Goal: Task Accomplishment & Management: Use online tool/utility

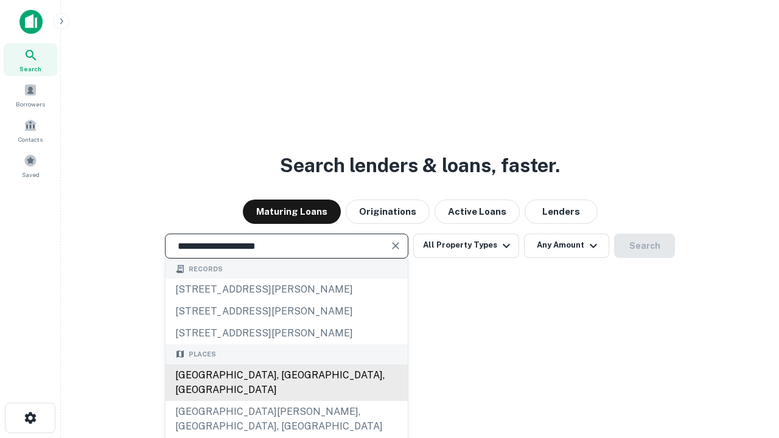
click at [286, 401] on div "[GEOGRAPHIC_DATA], [GEOGRAPHIC_DATA], [GEOGRAPHIC_DATA]" at bounding box center [287, 383] width 242 height 37
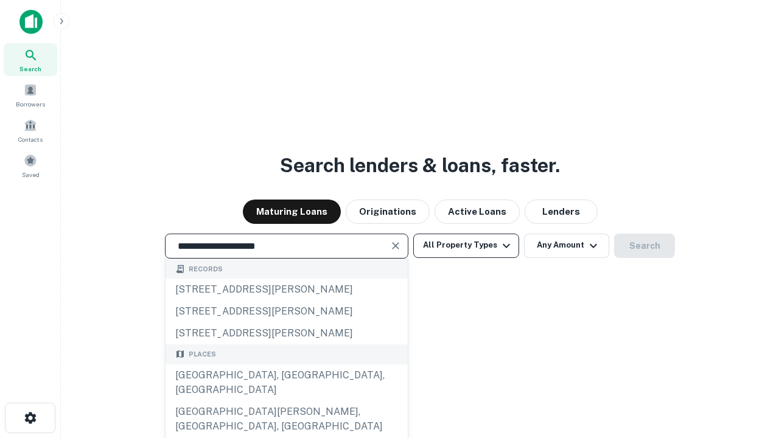
type input "**********"
click at [466, 245] on button "All Property Types" at bounding box center [466, 246] width 106 height 24
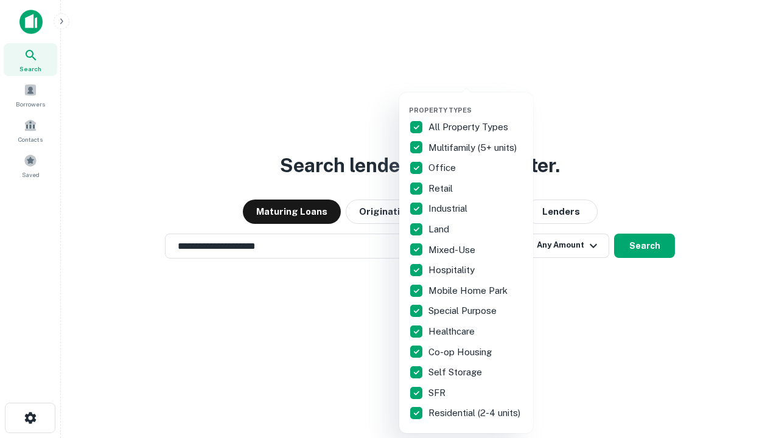
click at [476, 102] on button "button" at bounding box center [476, 102] width 134 height 1
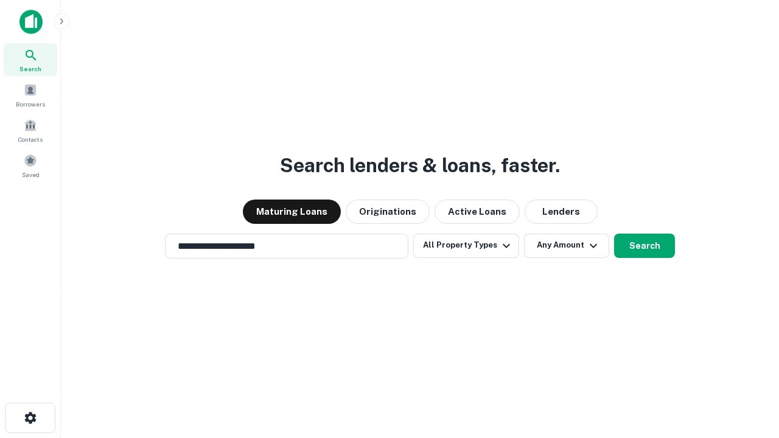
scroll to position [19, 0]
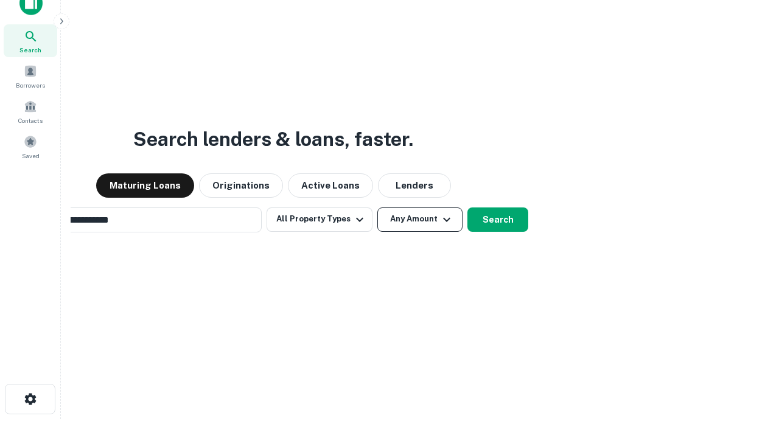
click at [377, 208] on button "Any Amount" at bounding box center [419, 220] width 85 height 24
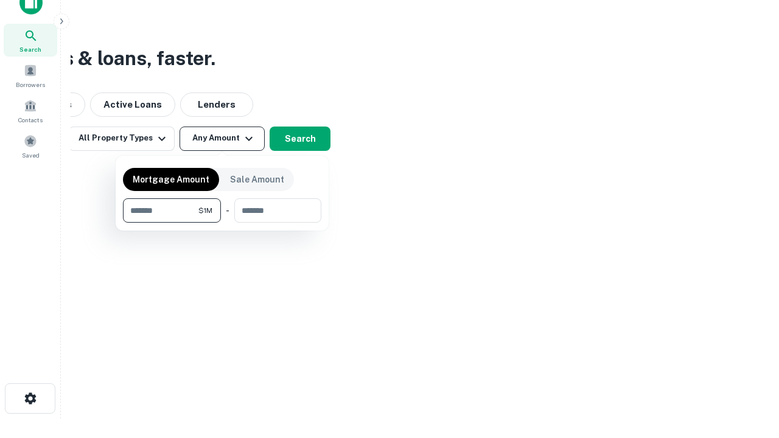
type input "*******"
click at [222, 223] on button "button" at bounding box center [222, 223] width 198 height 1
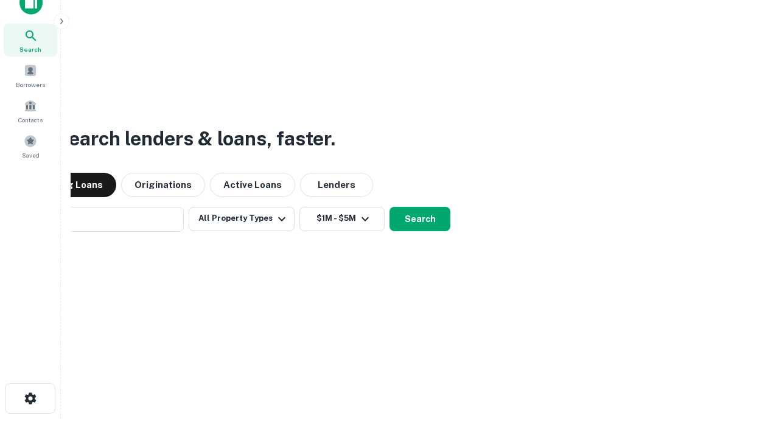
scroll to position [19, 0]
click at [390, 208] on button "Search" at bounding box center [420, 220] width 61 height 24
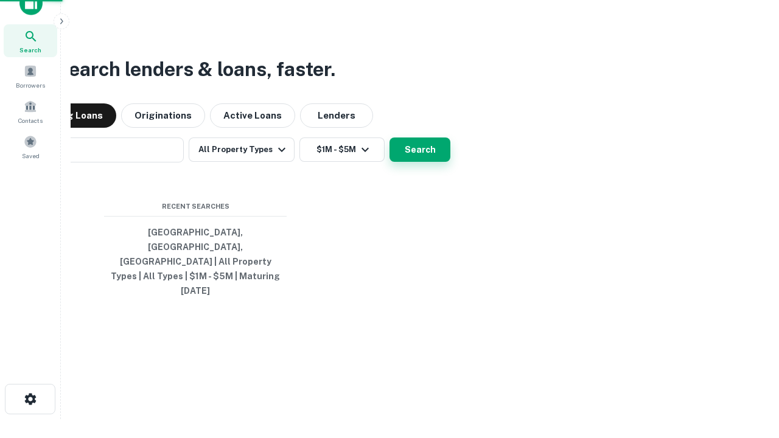
scroll to position [19, 0]
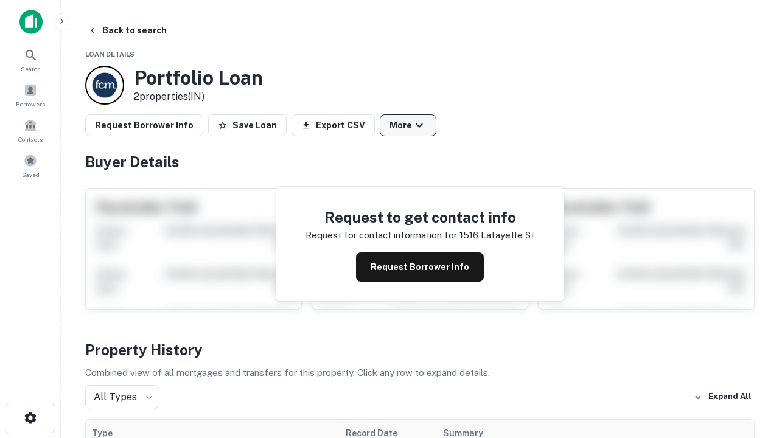
click at [408, 125] on button "More" at bounding box center [408, 125] width 57 height 22
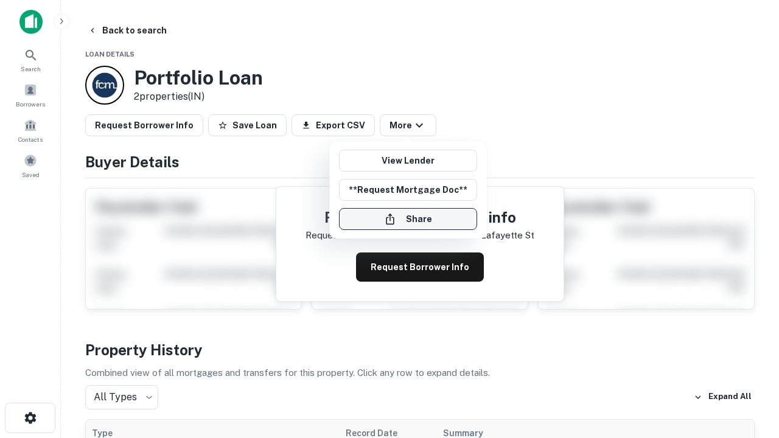
click at [408, 219] on button "Share" at bounding box center [408, 219] width 138 height 22
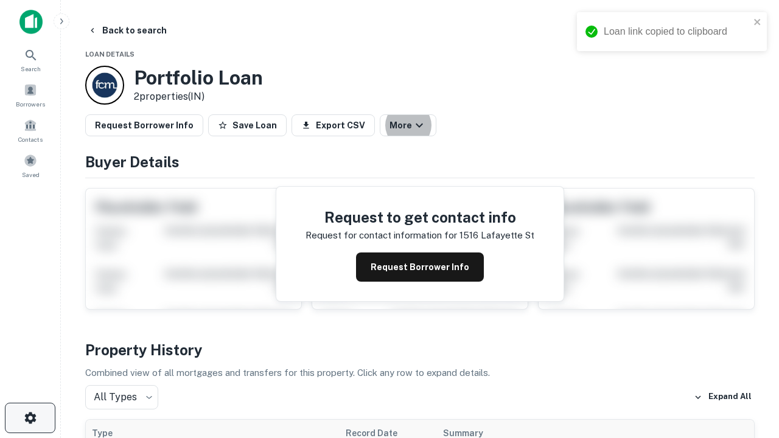
click at [30, 418] on icon "button" at bounding box center [30, 418] width 15 height 15
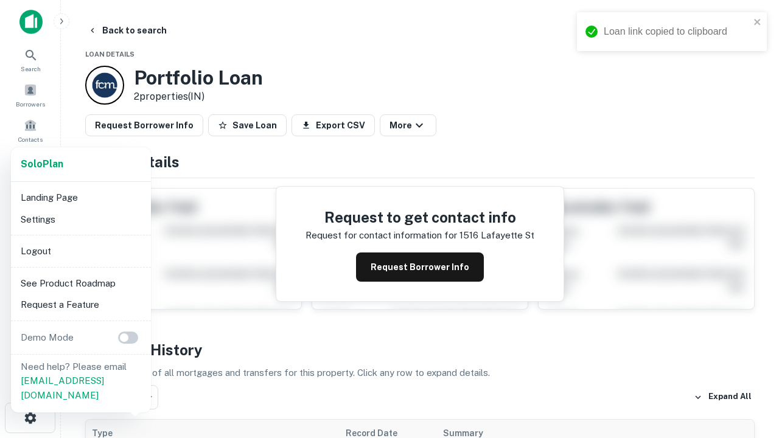
click at [80, 251] on li "Logout" at bounding box center [81, 251] width 130 height 22
